Goal: Check status: Check status

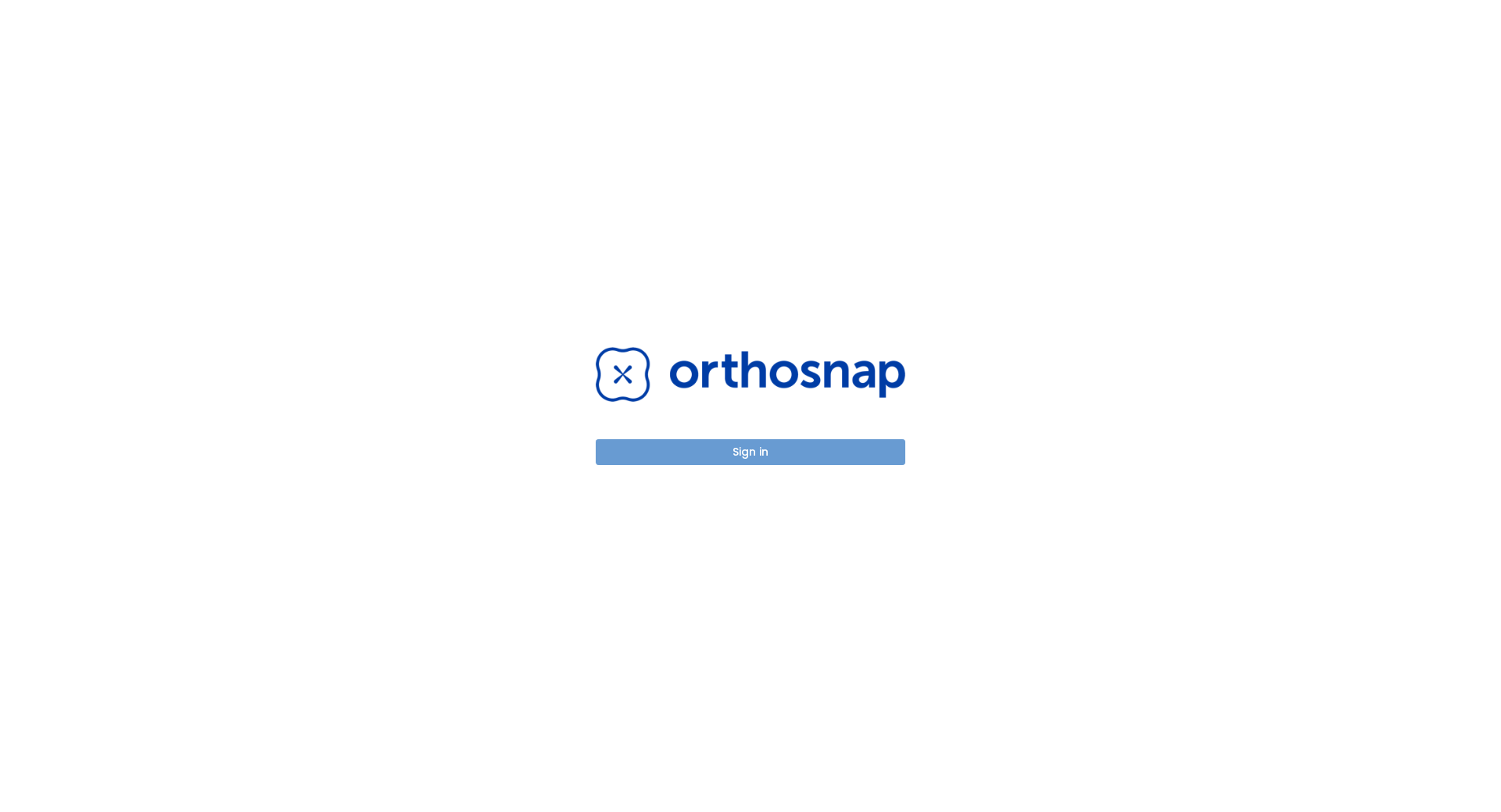
click at [728, 447] on button "Sign in" at bounding box center [750, 452] width 310 height 26
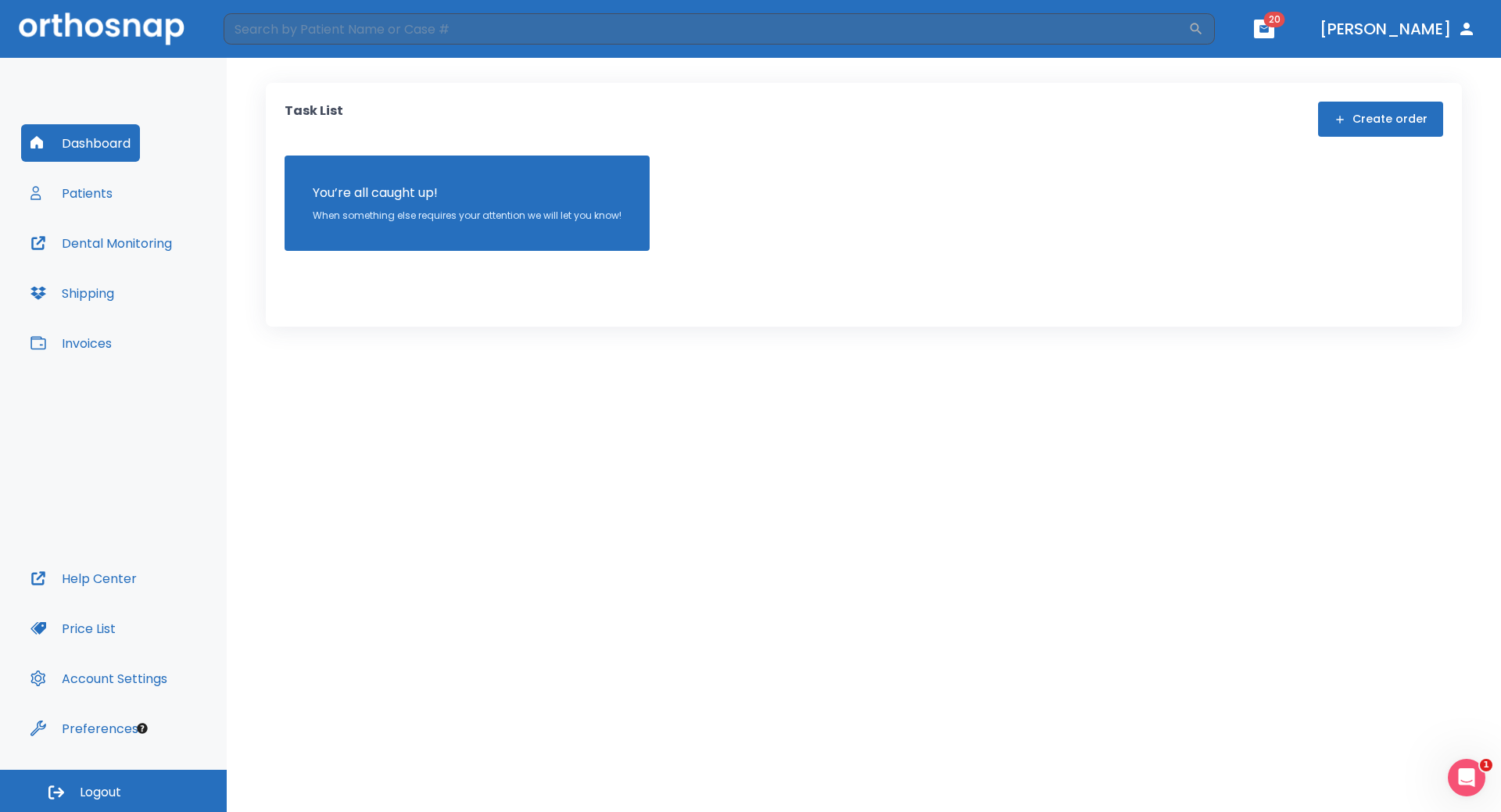
click at [46, 196] on button "Patients" at bounding box center [71, 193] width 100 height 37
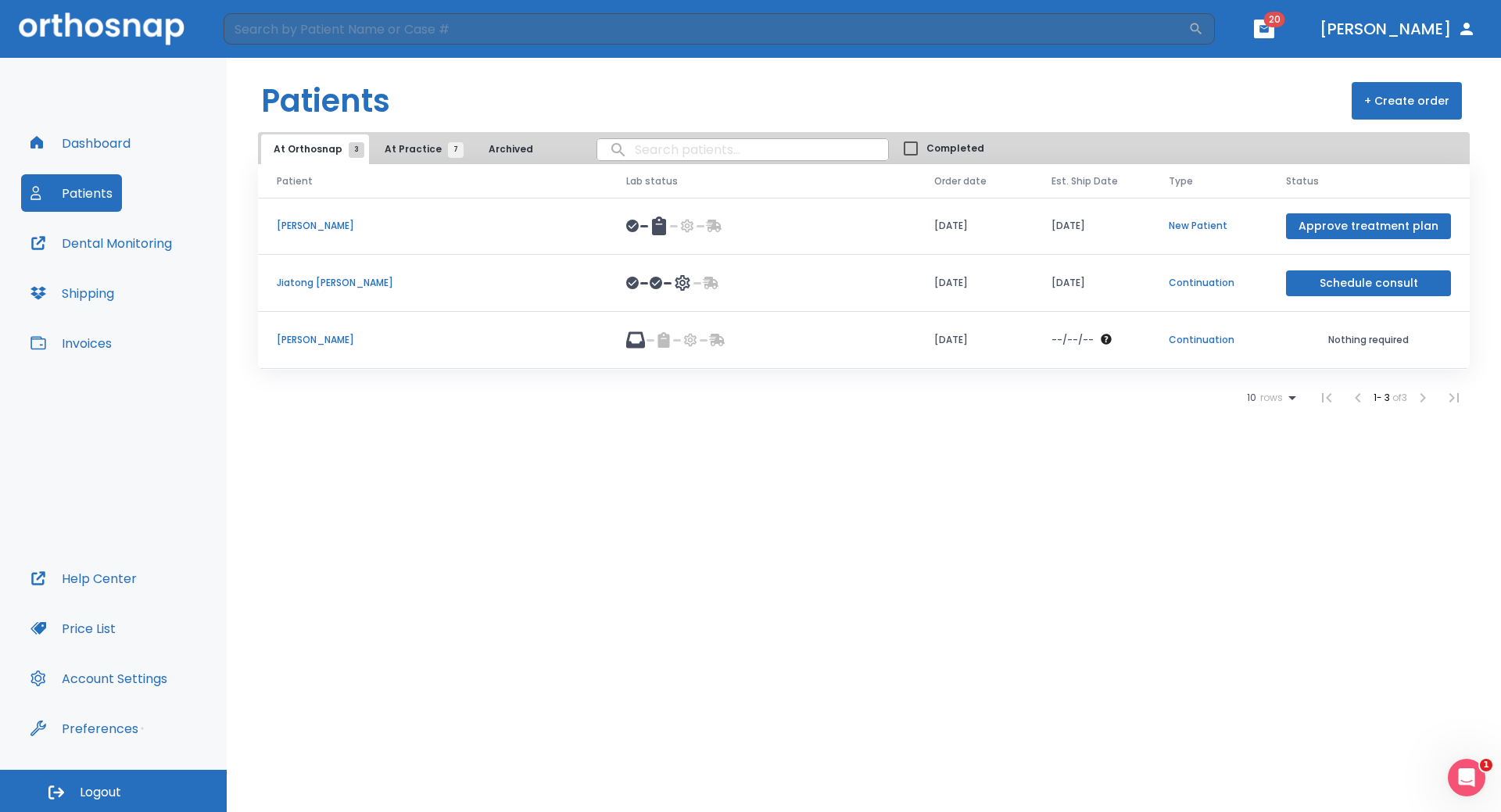
click at [297, 343] on p "[PERSON_NAME]" at bounding box center [432, 340] width 312 height 14
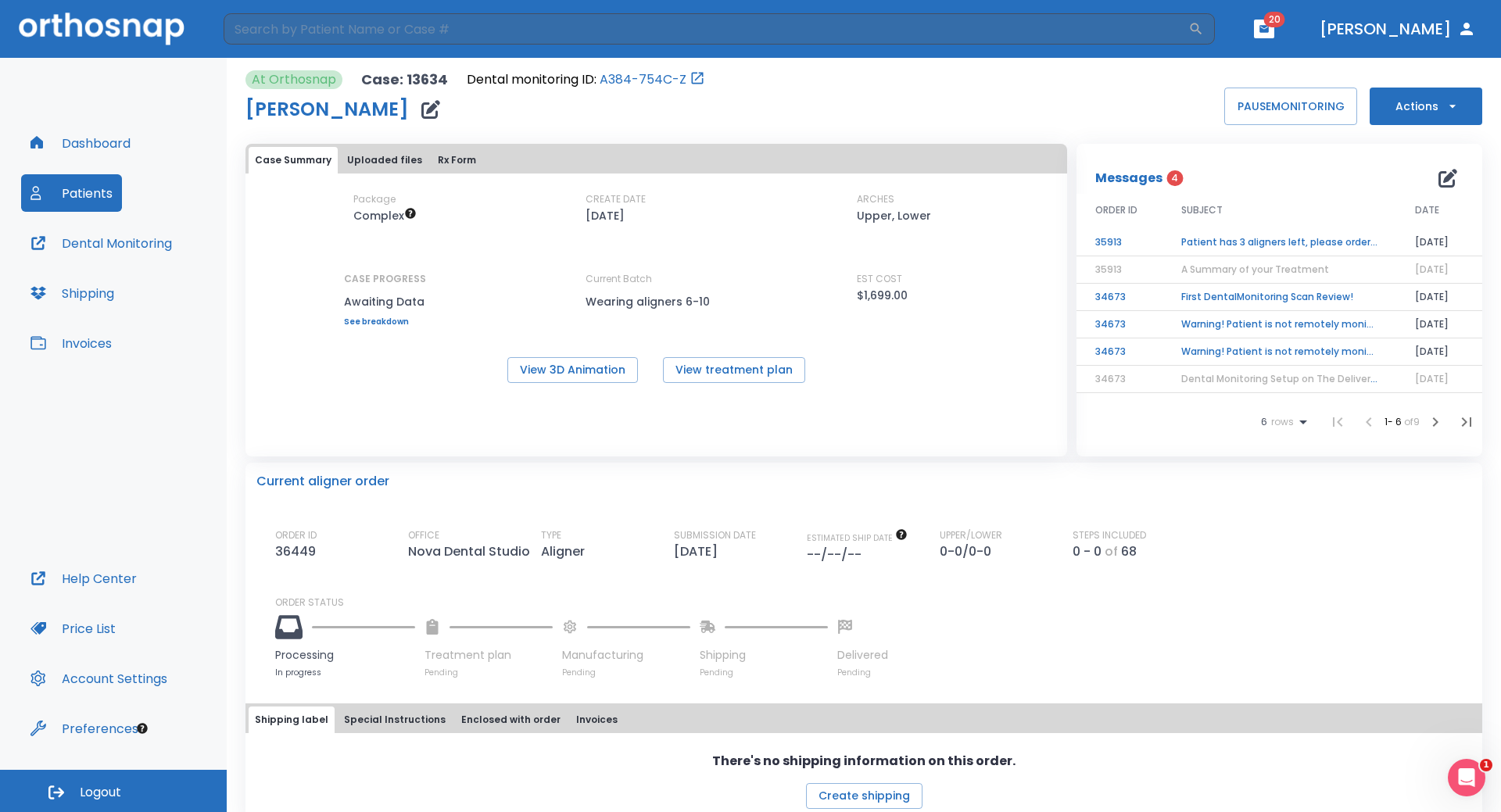
drag, startPoint x: 582, startPoint y: 258, endPoint x: 578, endPoint y: 273, distance: 15.5
